Goal: Navigation & Orientation: Understand site structure

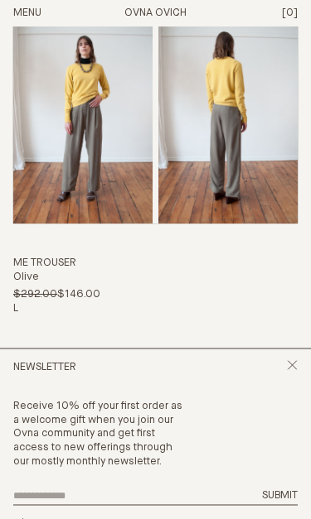
scroll to position [278, 0]
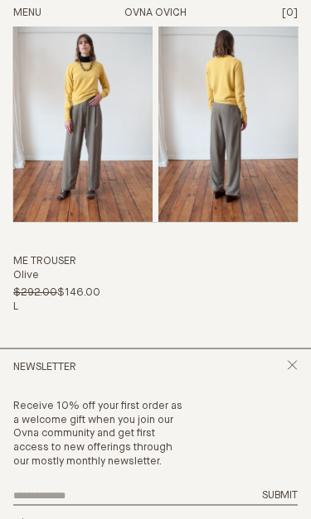
click at [291, 369] on line "Close popup" at bounding box center [291, 365] width 9 height 9
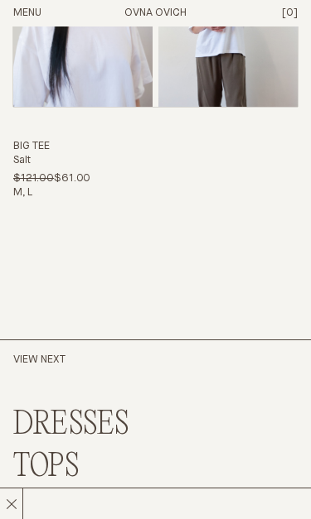
scroll to position [10154, 0]
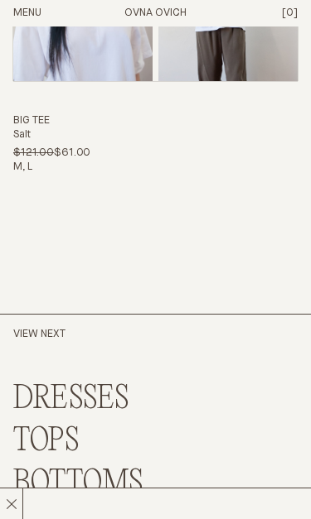
click at [27, 17] on button "Menu" at bounding box center [27, 14] width 28 height 14
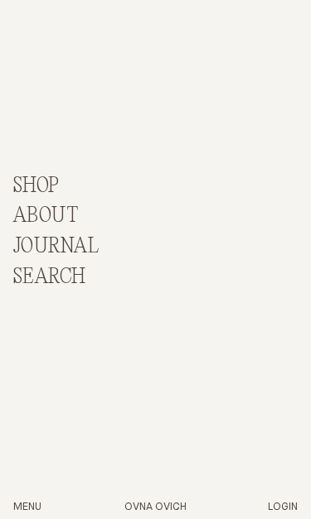
click at [51, 219] on p "About" at bounding box center [45, 217] width 65 height 24
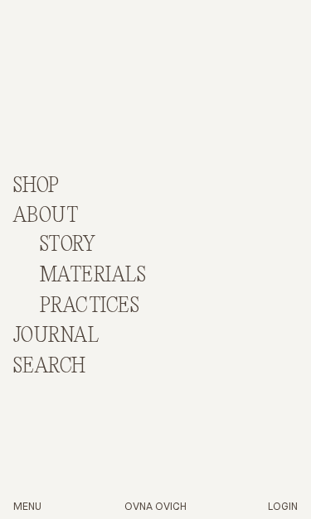
click at [72, 241] on link "Story" at bounding box center [67, 245] width 55 height 23
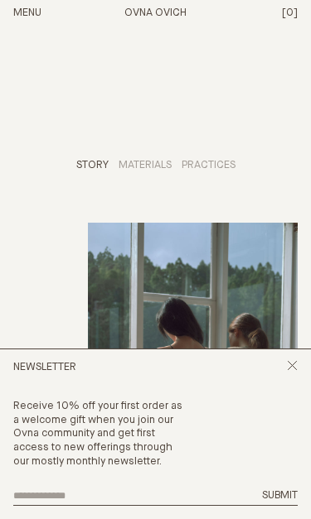
click at [296, 368] on icon "Close popup" at bounding box center [292, 365] width 11 height 11
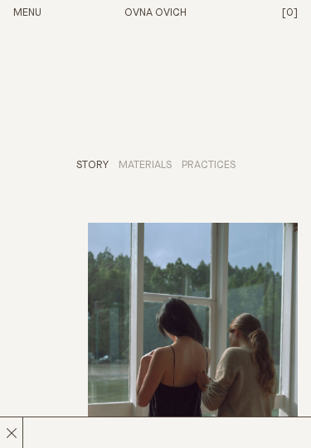
click at [33, 16] on button "Menu" at bounding box center [27, 14] width 28 height 14
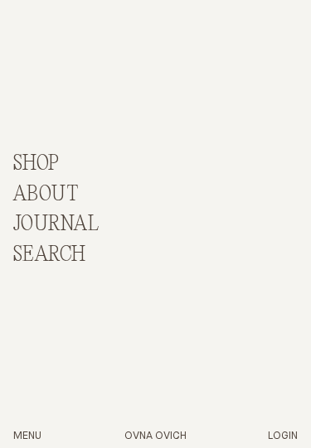
click at [38, 159] on p "Shop" at bounding box center [36, 164] width 46 height 24
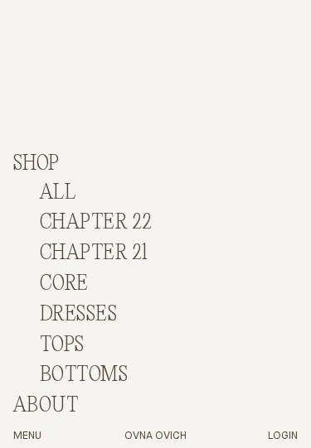
click at [61, 185] on link "ALL" at bounding box center [58, 192] width 36 height 23
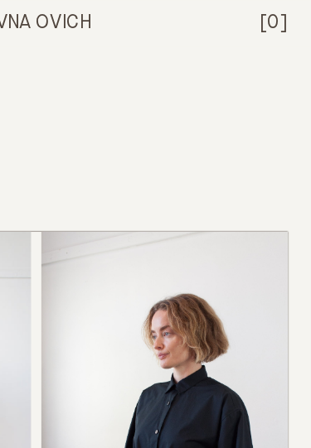
scroll to position [10202, 0]
